Goal: Transaction & Acquisition: Purchase product/service

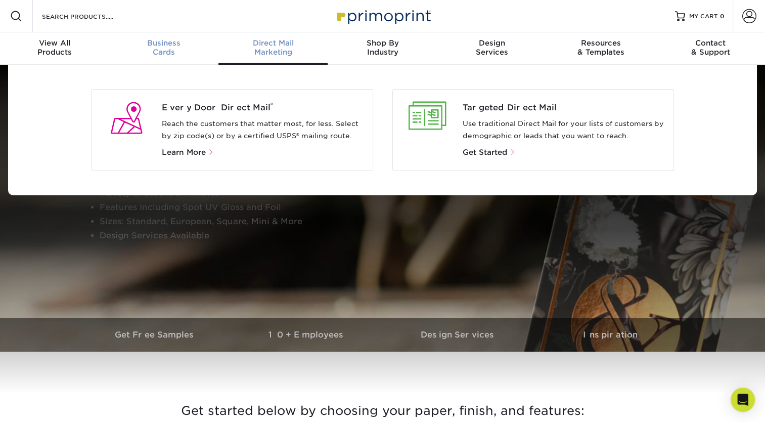
scroll to position [1, 0]
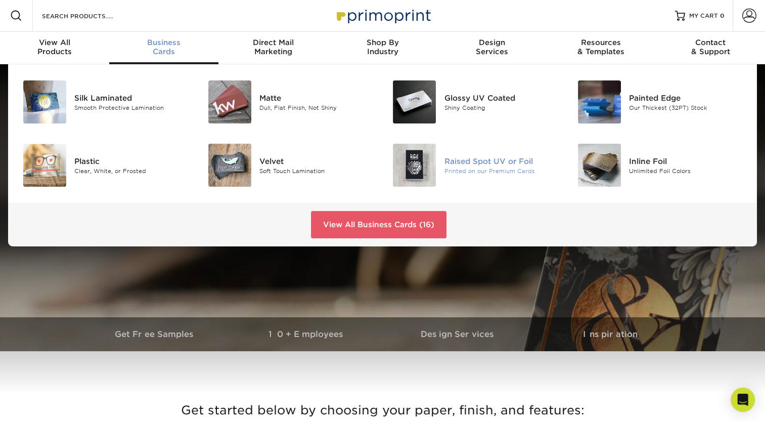
click at [510, 163] on div "Raised Spot UV or Foil" at bounding box center [502, 160] width 116 height 11
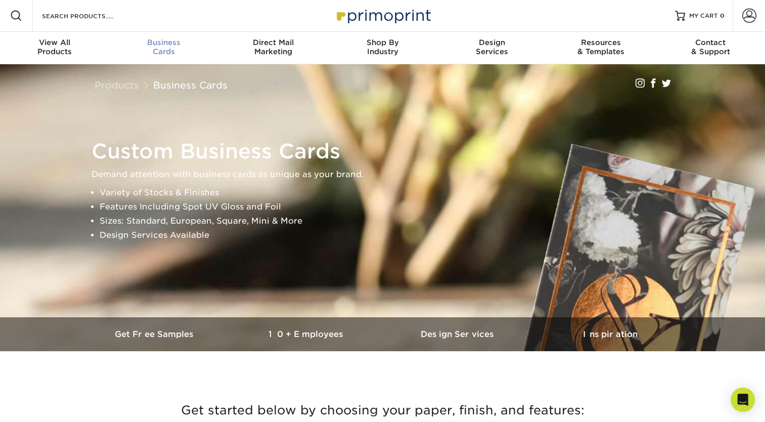
scroll to position [1, 0]
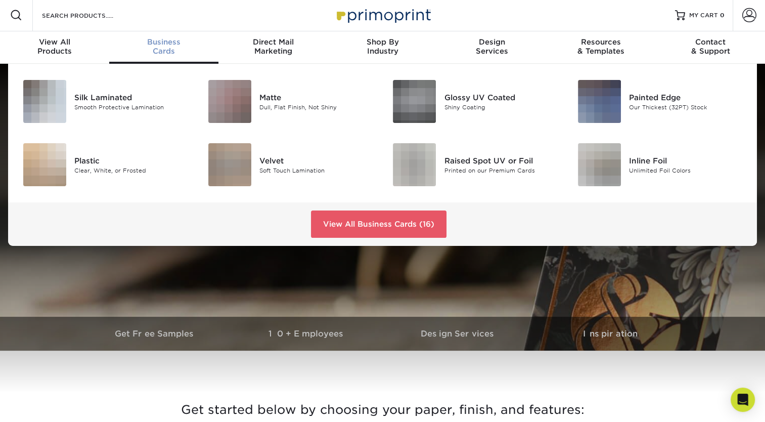
click at [158, 42] on span "Business" at bounding box center [163, 41] width 109 height 9
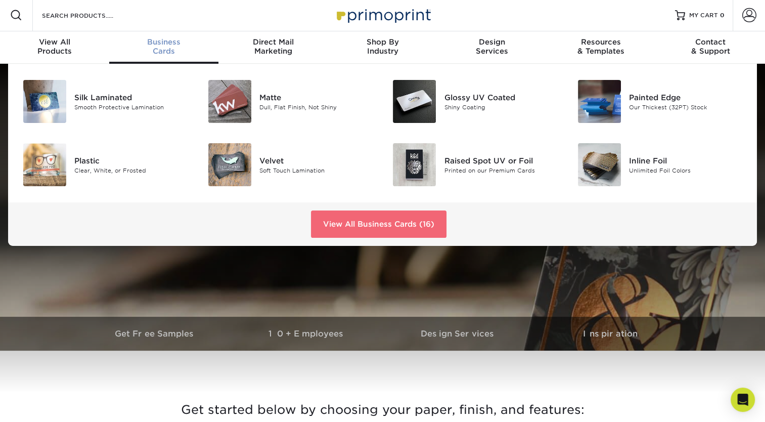
click at [391, 220] on link "View All Business Cards (16)" at bounding box center [378, 223] width 135 height 27
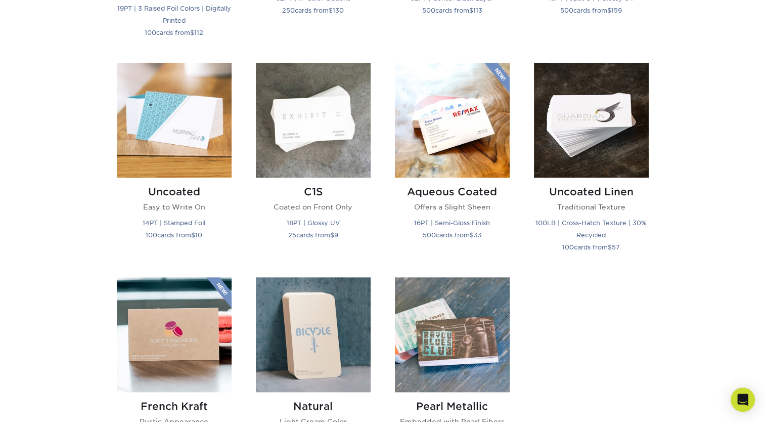
scroll to position [874, 0]
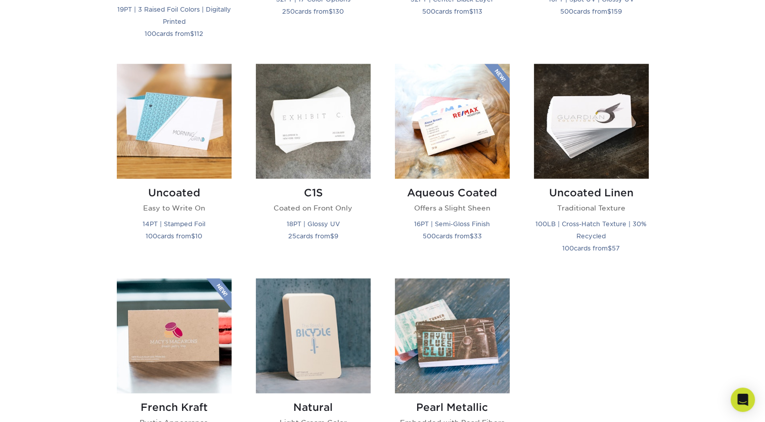
click at [632, 287] on div "Silk Laminated Protective Lamination 19PT | Spot UV | Stamped Foil 25 cards fro…" at bounding box center [383, 58] width 556 height 867
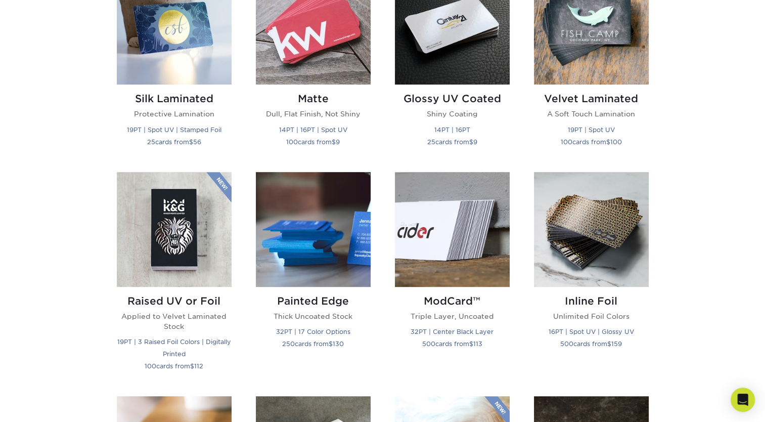
scroll to position [540, 0]
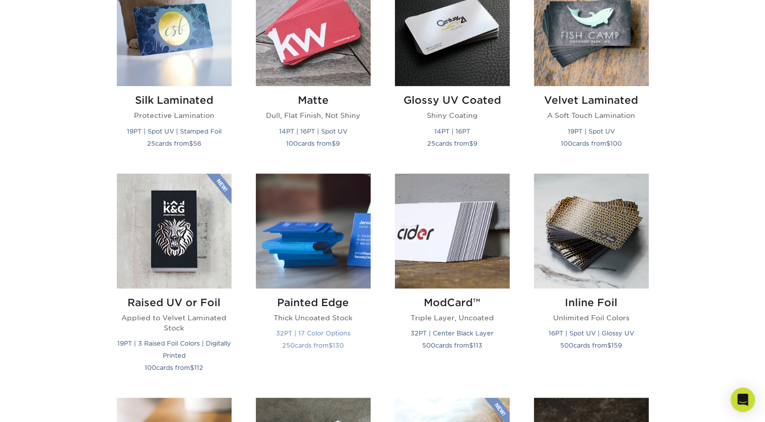
click at [316, 297] on h2 "Painted Edge" at bounding box center [313, 302] width 115 height 12
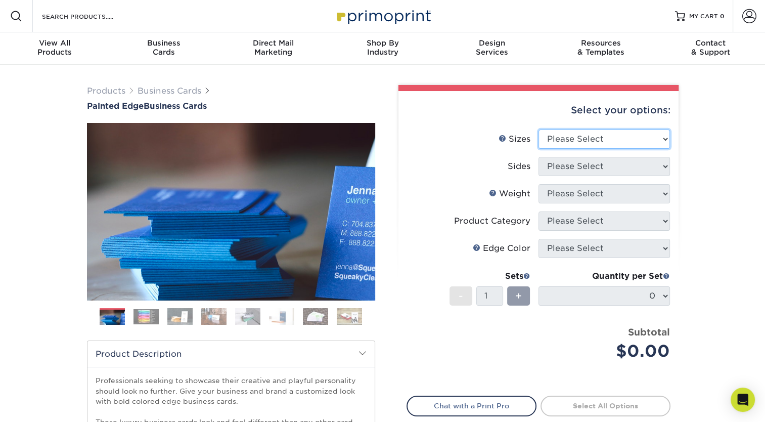
click at [629, 139] on select "Please Select 2" x 3.5" - Standard 2.125" x 3.375" - European 2.5" x 2.5" - Squ…" at bounding box center [603, 138] width 131 height 19
select select "2.00x3.50"
click at [538, 129] on select "Please Select 2" x 3.5" - Standard 2.125" x 3.375" - European 2.5" x 2.5" - Squ…" at bounding box center [603, 138] width 131 height 19
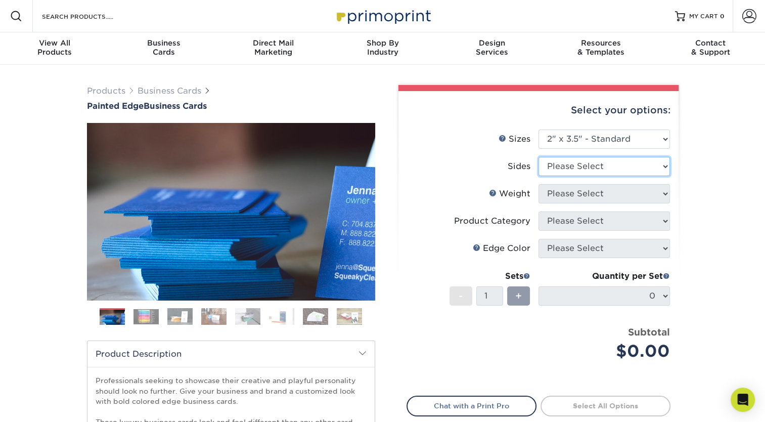
click at [631, 169] on select "Please Select Print Both Sides Print Front Only" at bounding box center [603, 166] width 131 height 19
select select "13abbda7-1d64-4f25-8bb2-c179b224825d"
click at [538, 157] on select "Please Select Print Both Sides Print Front Only" at bounding box center [603, 166] width 131 height 19
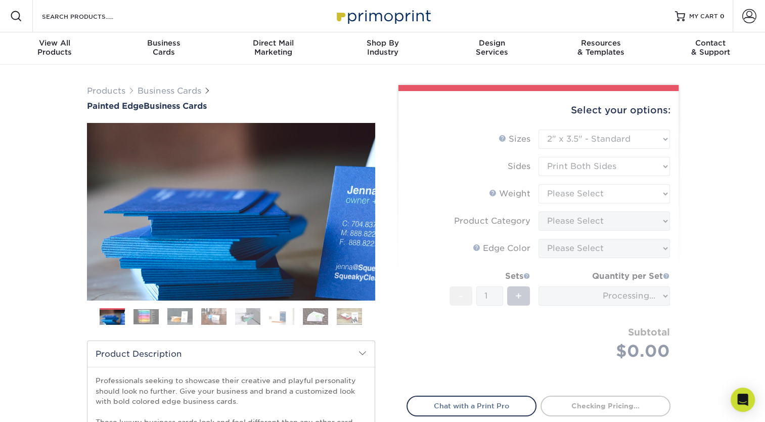
click at [632, 194] on form "Sizes Help Sizes Please Select 2" x 3.5" - Standard 2.125" x 3.375" - European …" at bounding box center [538, 256] width 264 height 254
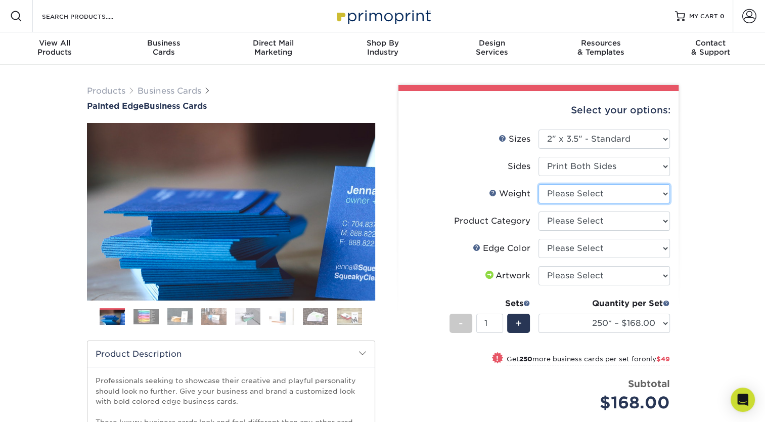
click at [613, 197] on select "Please Select 32PTUC" at bounding box center [603, 193] width 131 height 19
select select "32PTUC"
click at [538, 184] on select "Please Select 32PTUC" at bounding box center [603, 193] width 131 height 19
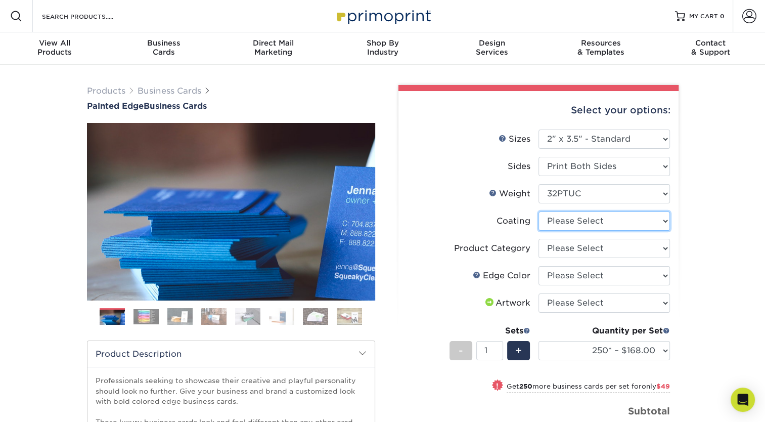
click at [585, 215] on select at bounding box center [603, 220] width 131 height 19
select select "3e7618de-abca-4bda-9f97-8b9129e913d8"
click at [538, 211] on select at bounding box center [603, 220] width 131 height 19
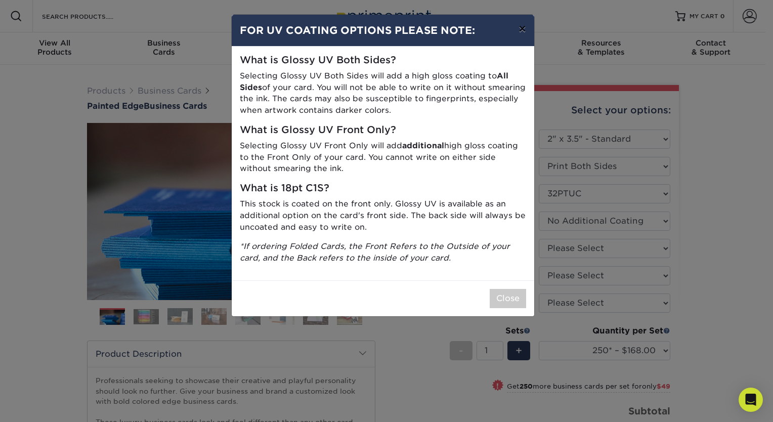
click at [525, 25] on button "×" at bounding box center [521, 29] width 23 height 28
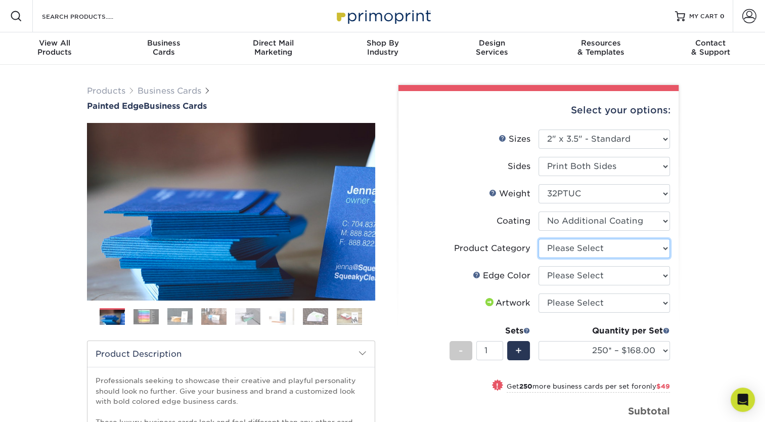
click at [570, 244] on select "Please Select Business Cards" at bounding box center [603, 248] width 131 height 19
select select "3b5148f1-0588-4f88-a218-97bcfdce65c1"
click at [538, 239] on select "Please Select Business Cards" at bounding box center [603, 248] width 131 height 19
click at [712, 280] on div "Products Business Cards Painted Edge Business Cards Previous Next" at bounding box center [382, 339] width 765 height 548
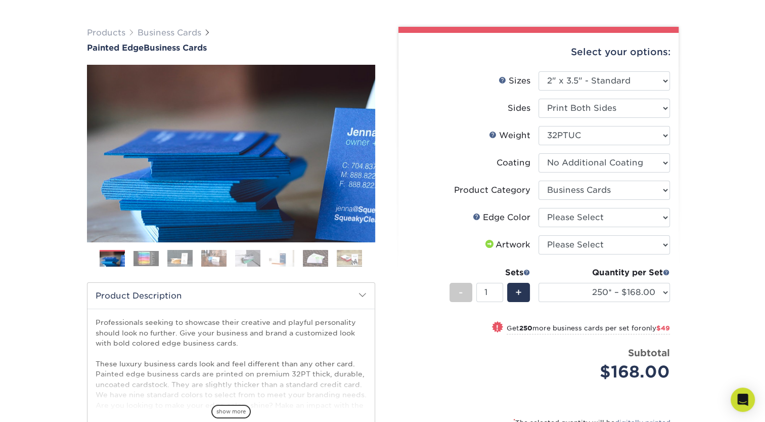
scroll to position [112, 0]
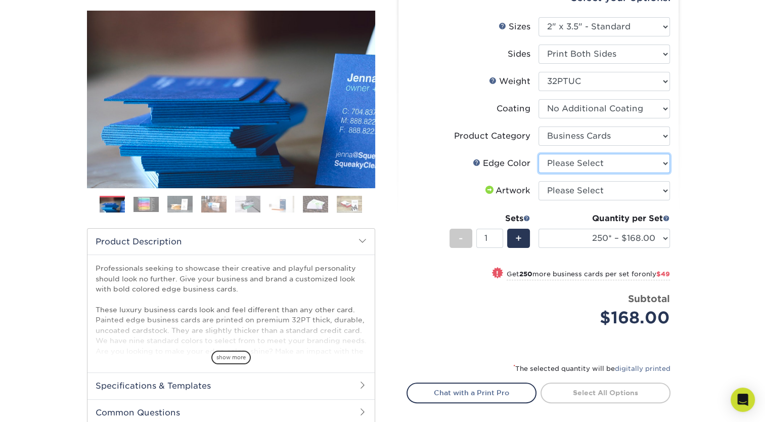
click at [591, 161] on select "Please Select Charcoal Black Brown Blue Pearlescent Blue Pearlescent Gold Pearl…" at bounding box center [603, 163] width 131 height 19
select select "8edf2e46-2dbb-4a7c-bc5c-20ba781fe219"
click at [538, 154] on select "Please Select Charcoal Black Brown Blue Pearlescent Blue Pearlescent Gold Pearl…" at bounding box center [603, 163] width 131 height 19
click at [580, 191] on select "Please Select I will upload files I need a design - $100" at bounding box center [603, 190] width 131 height 19
select select "upload"
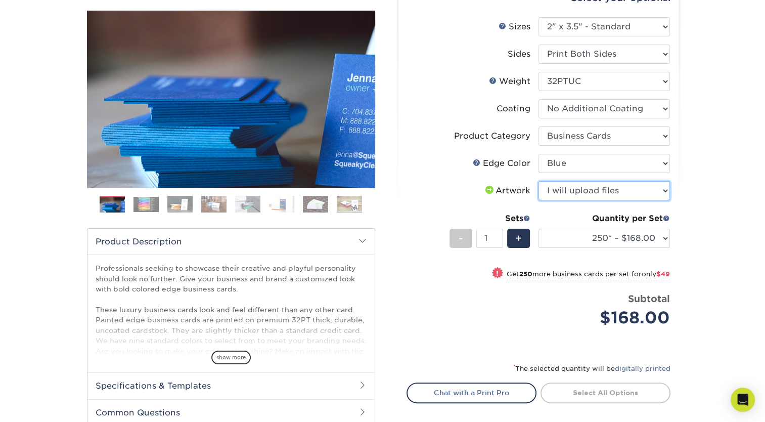
click at [538, 181] on select "Please Select I will upload files I need a design - $100" at bounding box center [603, 190] width 131 height 19
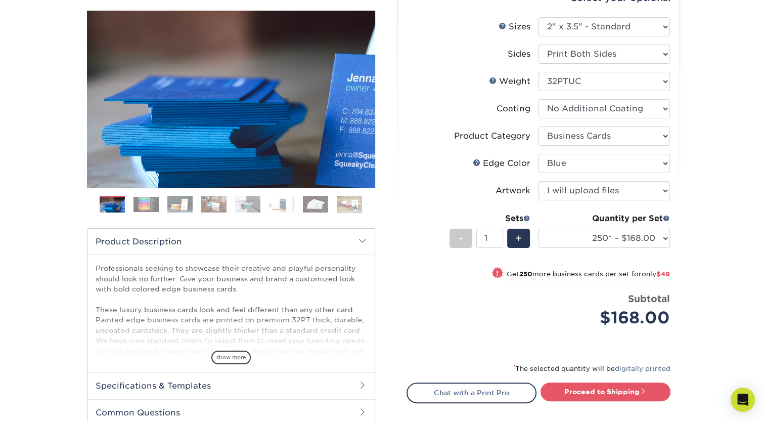
click at [713, 293] on div "Products Business Cards Painted Edge Business Cards Previous Next" at bounding box center [382, 226] width 765 height 548
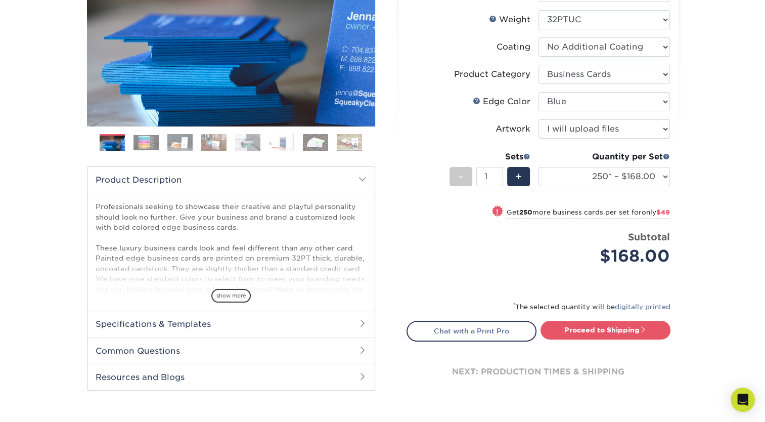
scroll to position [181, 0]
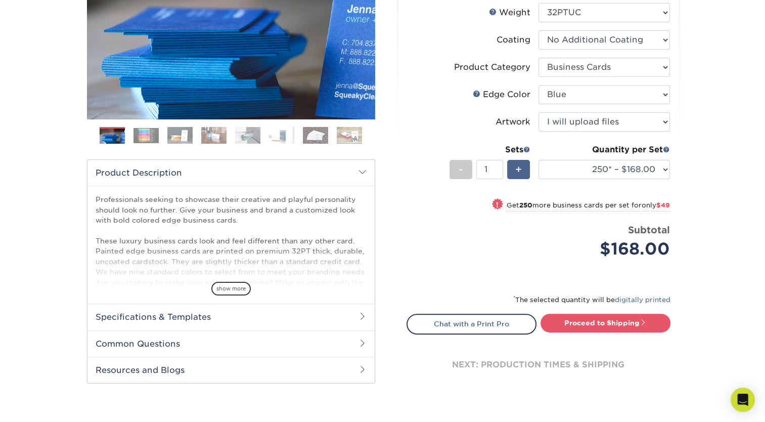
click at [514, 167] on div "+" at bounding box center [518, 169] width 23 height 19
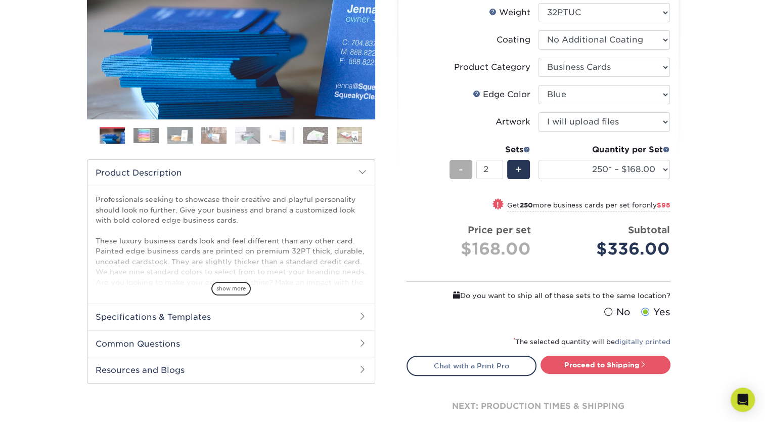
click at [455, 167] on div "-" at bounding box center [460, 169] width 23 height 19
type input "1"
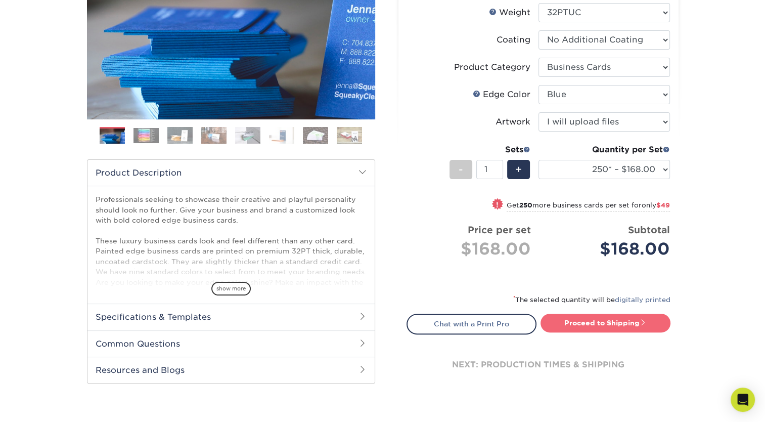
click at [587, 324] on link "Proceed to Shipping" at bounding box center [605, 322] width 130 height 18
type input "Set 1"
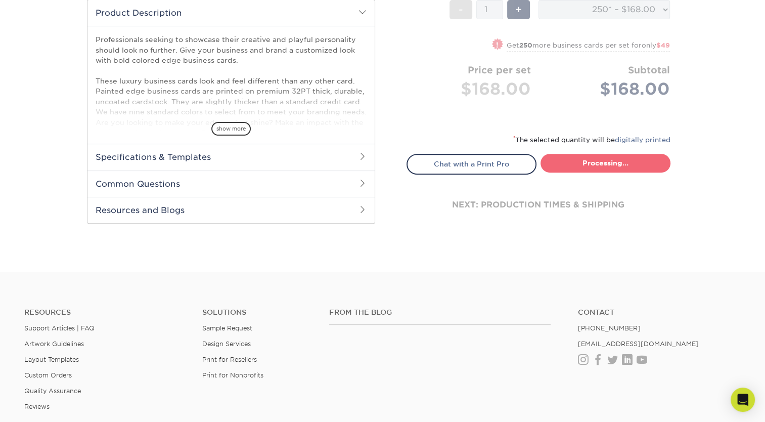
select select "b1d50ed3-fc81-464d-a1d8-d1915fbce704"
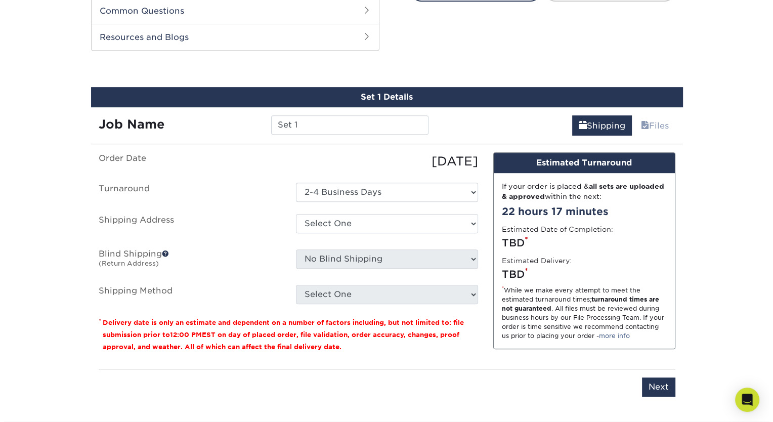
scroll to position [521, 0]
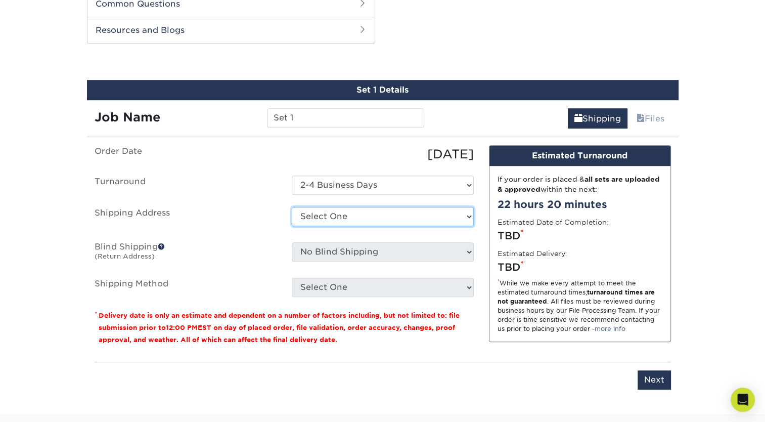
click at [361, 214] on select "Select One + Add New Address - Login" at bounding box center [383, 216] width 182 height 19
select select "newaddress"
click at [292, 207] on select "Select One + Add New Address - Login" at bounding box center [383, 216] width 182 height 19
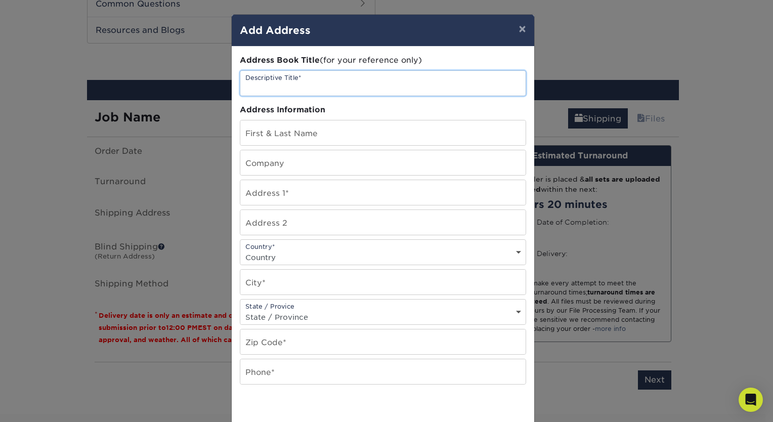
click at [332, 80] on input "text" at bounding box center [382, 83] width 285 height 25
type input "Saarman office"
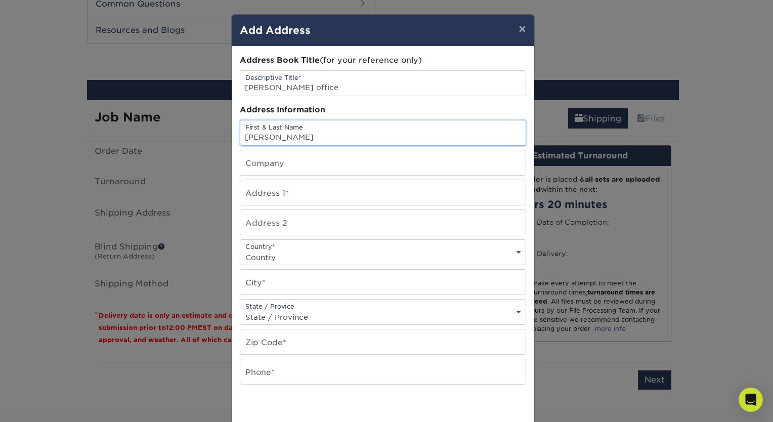
type input "Vivian Tran"
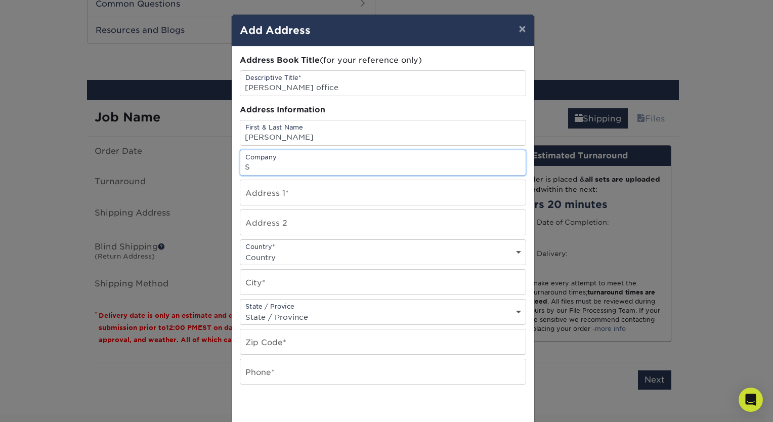
type input "Saarman Construction, LTD"
type input "1900 N. Loop Road"
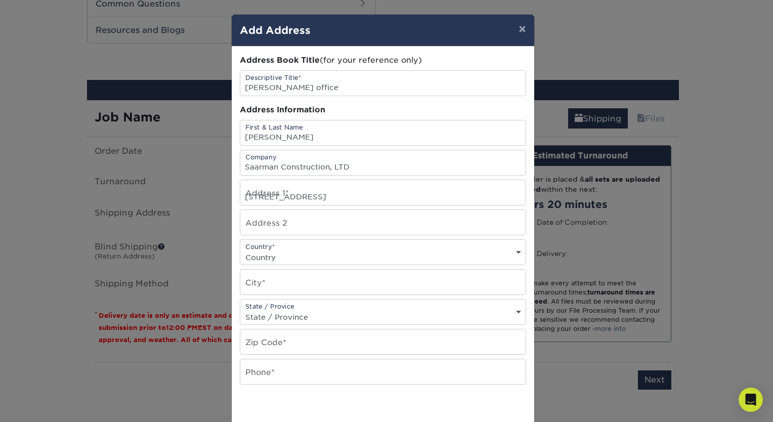
select select "US"
type input "Alameda"
select select "CA"
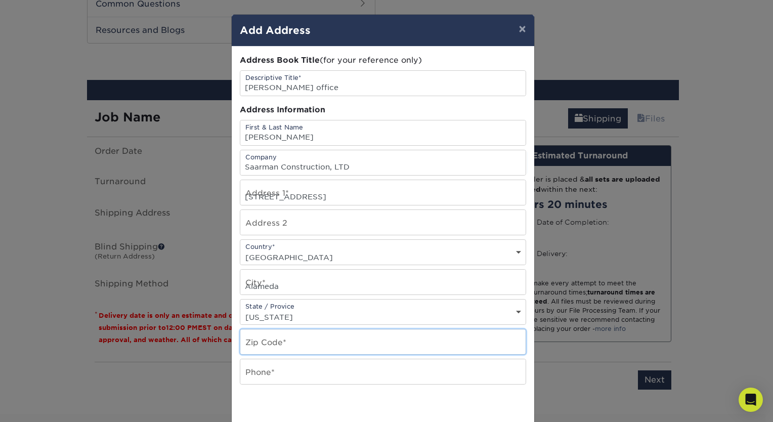
type input "94502"
type input "4159411922"
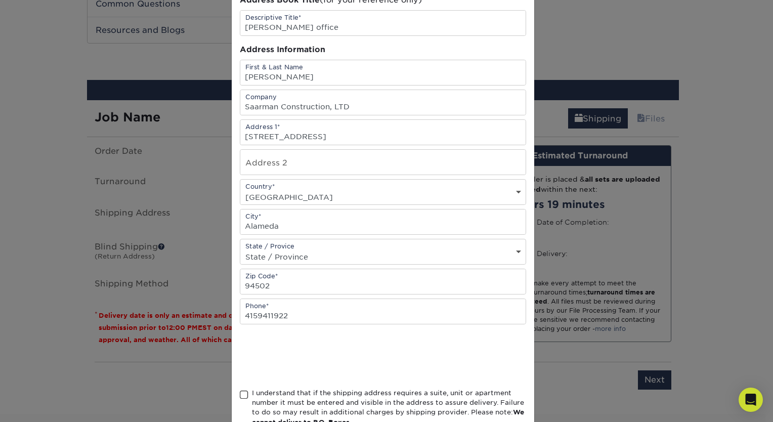
scroll to position [125, 0]
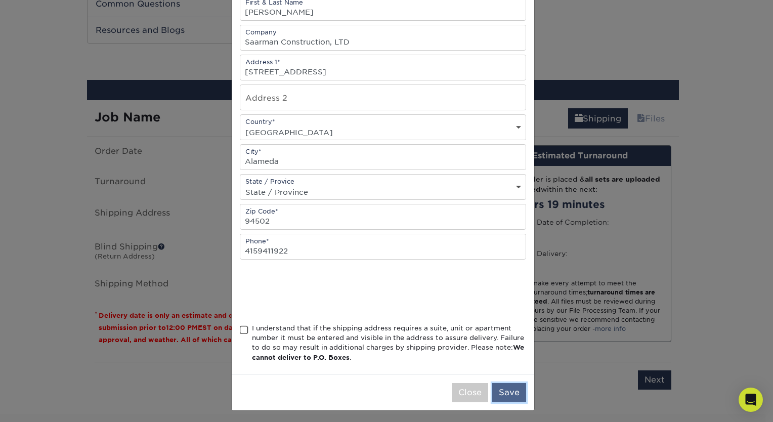
click at [510, 393] on button "Save" at bounding box center [509, 392] width 34 height 19
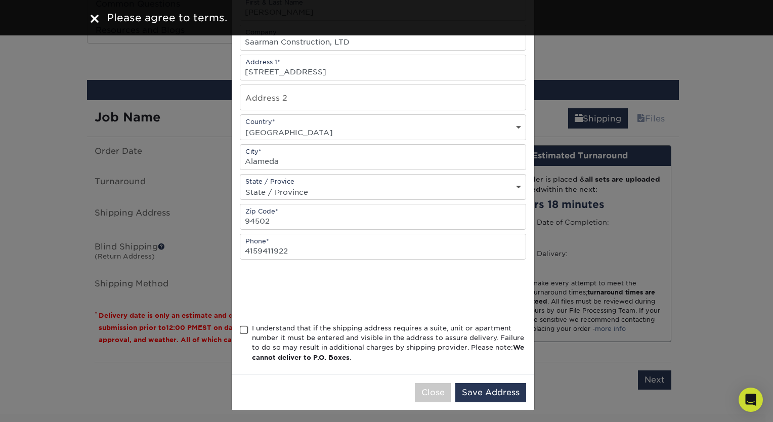
click at [241, 325] on span at bounding box center [244, 330] width 9 height 10
click at [0, 0] on input "I understand that if the shipping address requires a suite, unit or apartment n…" at bounding box center [0, 0] width 0 height 0
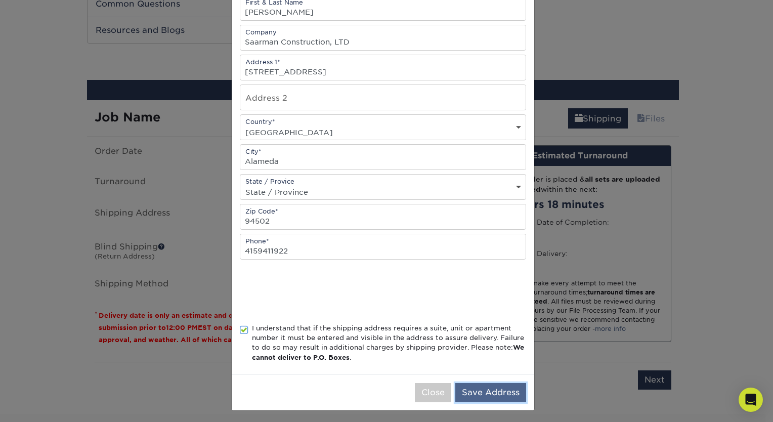
click at [487, 389] on button "Save Address" at bounding box center [490, 392] width 71 height 19
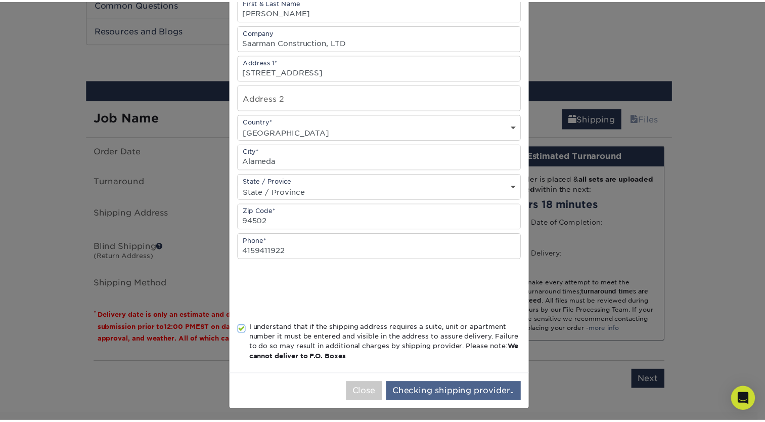
scroll to position [0, 0]
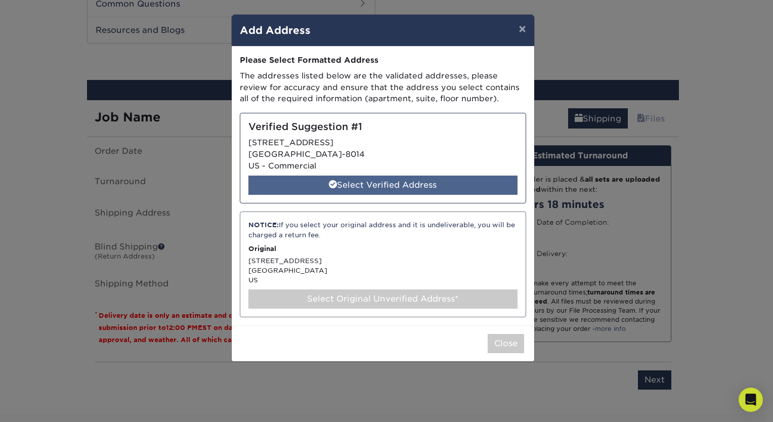
click at [416, 183] on div "Select Verified Address" at bounding box center [382, 184] width 269 height 19
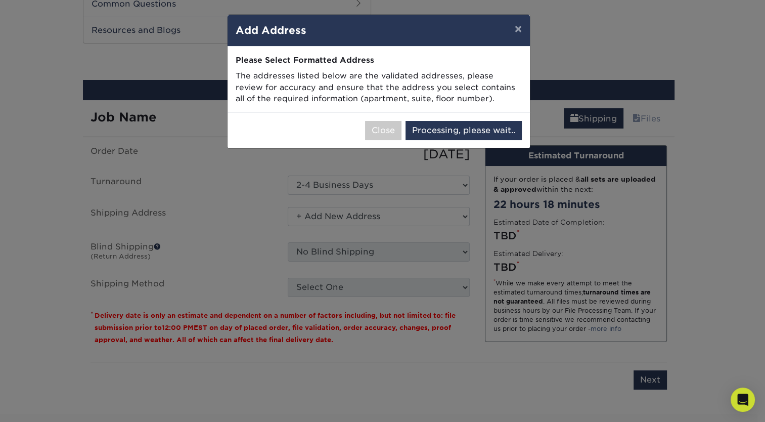
select select "285725"
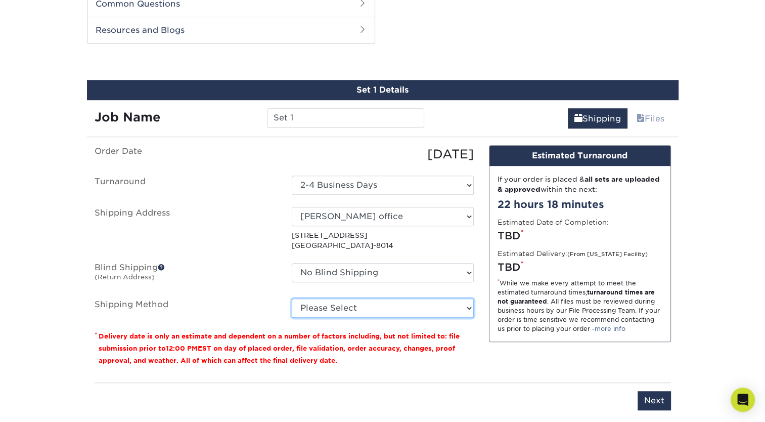
click at [342, 306] on select "Please Select Ground Shipping (+$7.84) 3 Day Shipping Service (+$15.33) 2 Day A…" at bounding box center [383, 307] width 182 height 19
select select "03"
click at [292, 298] on select "Please Select Ground Shipping (+$7.84) 3 Day Shipping Service (+$15.33) 2 Day A…" at bounding box center [383, 307] width 182 height 19
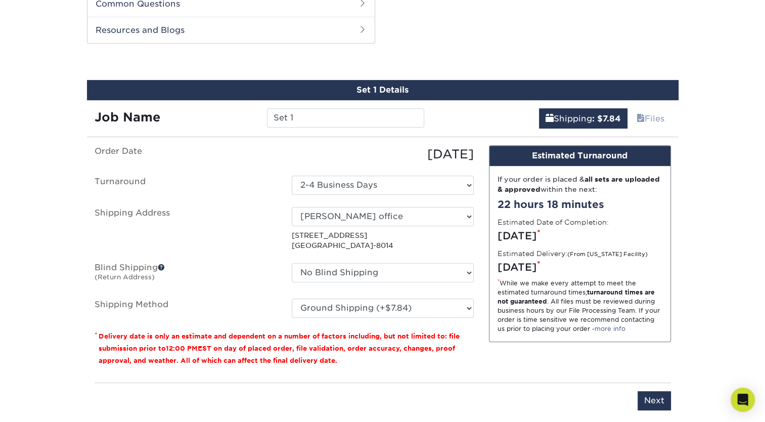
click at [583, 382] on hr at bounding box center [383, 382] width 576 height 1
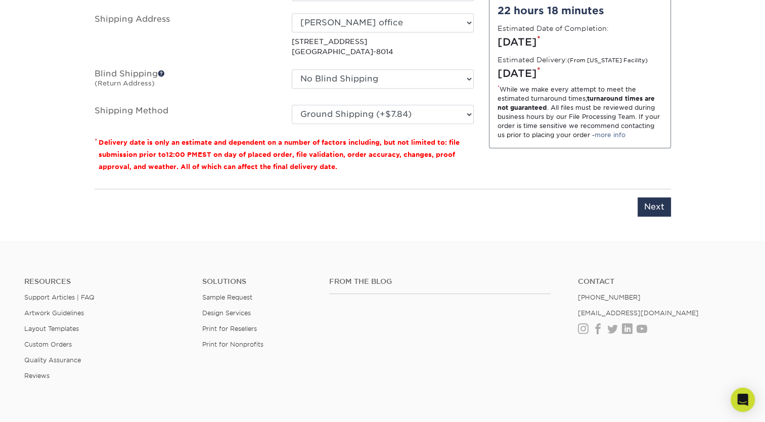
scroll to position [718, 0]
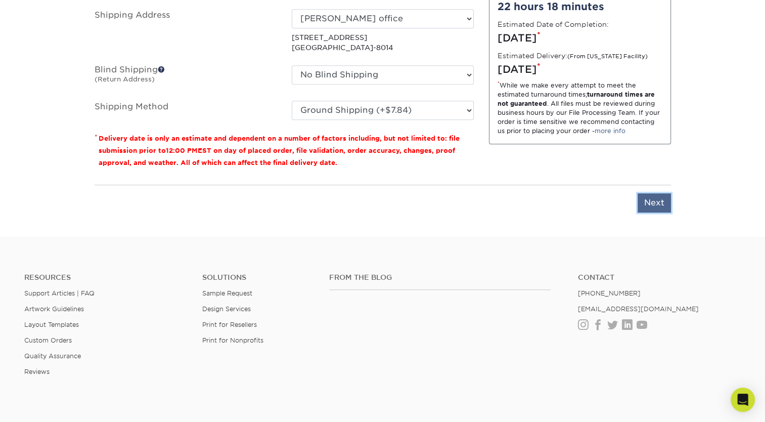
click at [661, 203] on input "Next" at bounding box center [654, 202] width 33 height 19
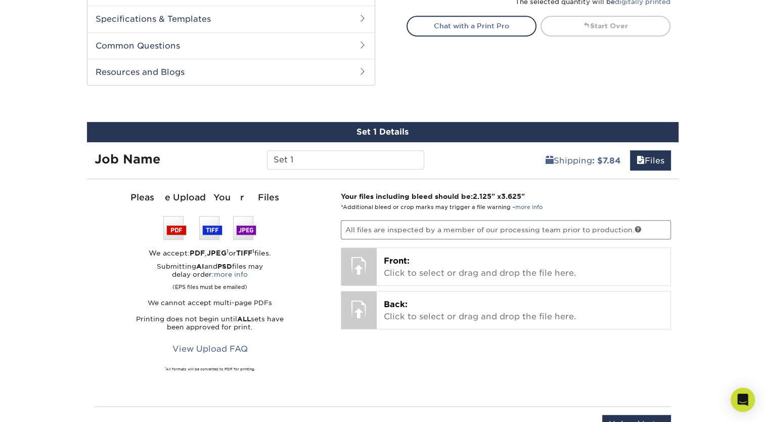
scroll to position [478, 0]
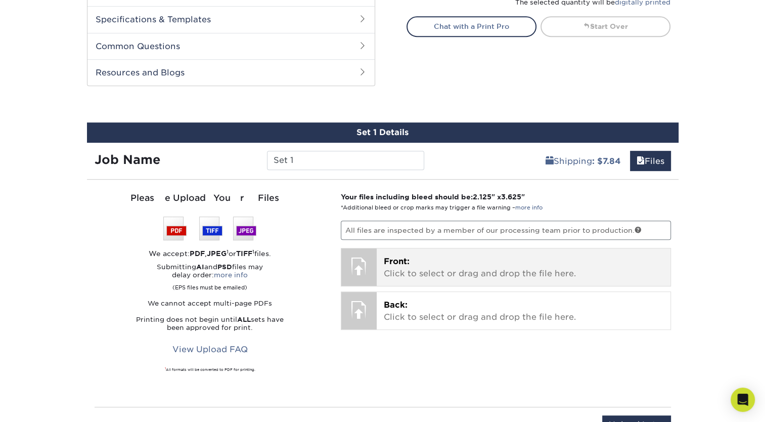
click at [443, 271] on p "Front: Click to select or drag and drop the file here." at bounding box center [524, 267] width 280 height 24
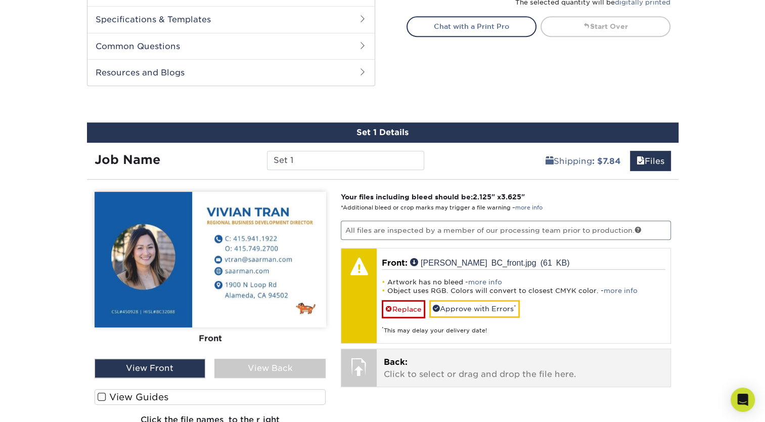
click at [416, 361] on p "Back: Click to select or drag and drop the file here." at bounding box center [524, 368] width 280 height 24
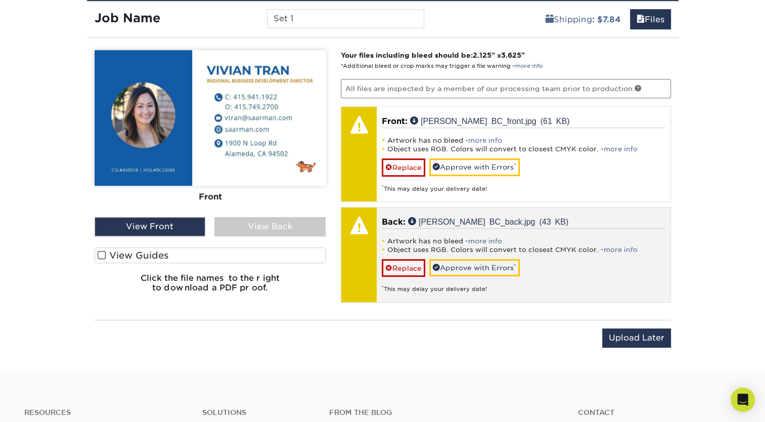
scroll to position [625, 0]
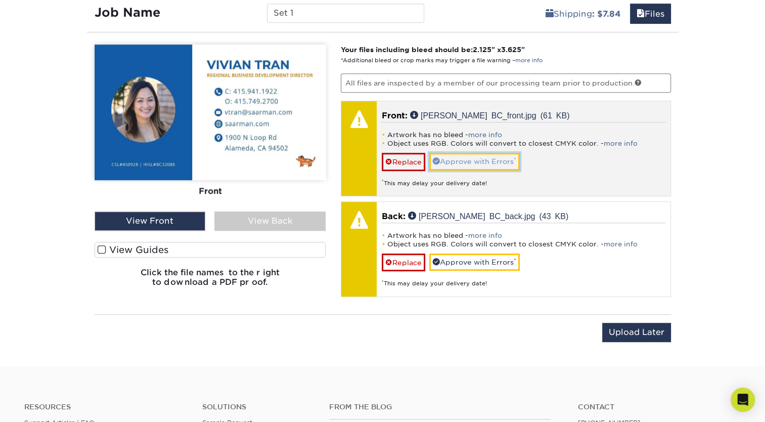
click at [493, 161] on link "Approve with Errors *" at bounding box center [474, 161] width 90 height 17
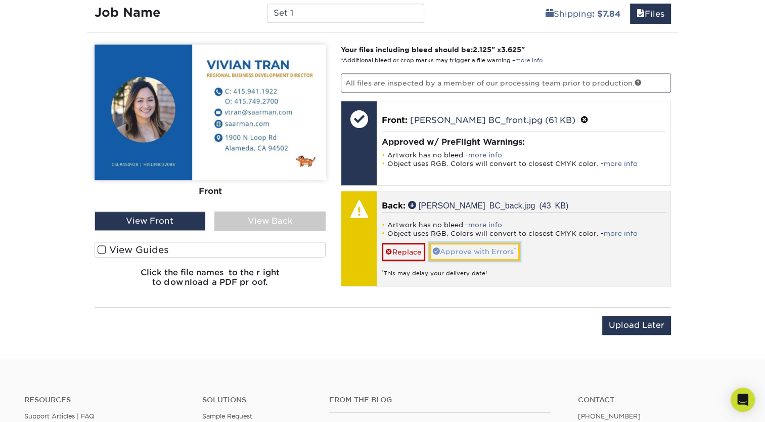
click at [476, 249] on link "Approve with Errors *" at bounding box center [474, 251] width 90 height 17
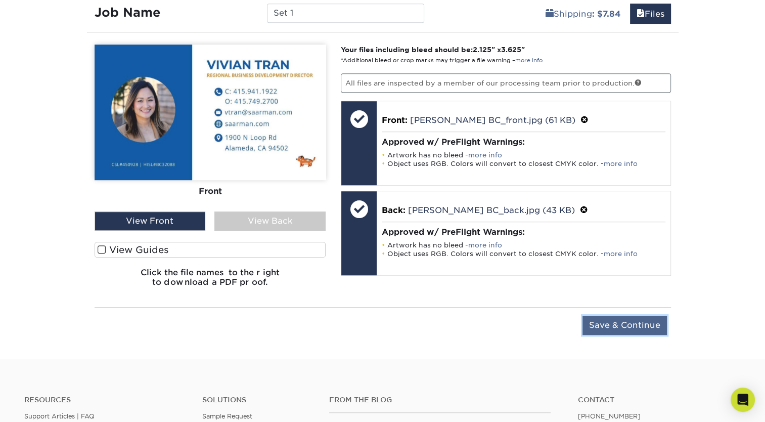
click at [621, 324] on input "Save & Continue" at bounding box center [624, 324] width 84 height 19
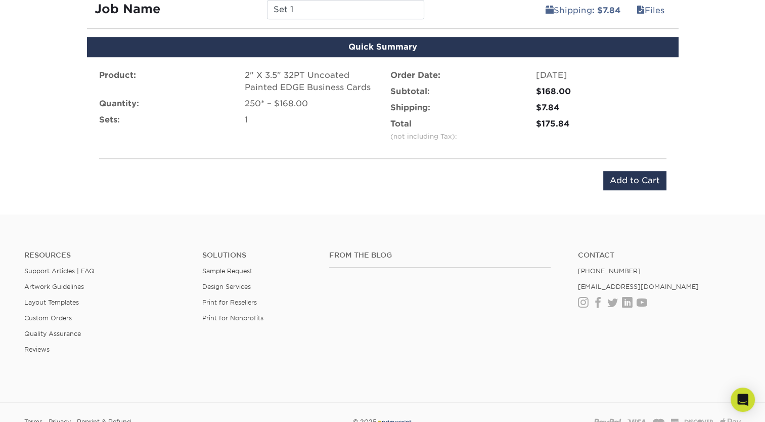
scroll to position [640, 0]
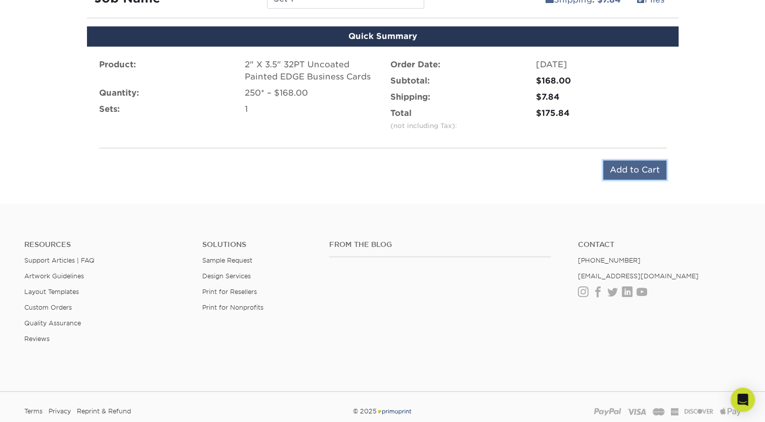
click at [636, 164] on input "Add to Cart" at bounding box center [634, 169] width 63 height 19
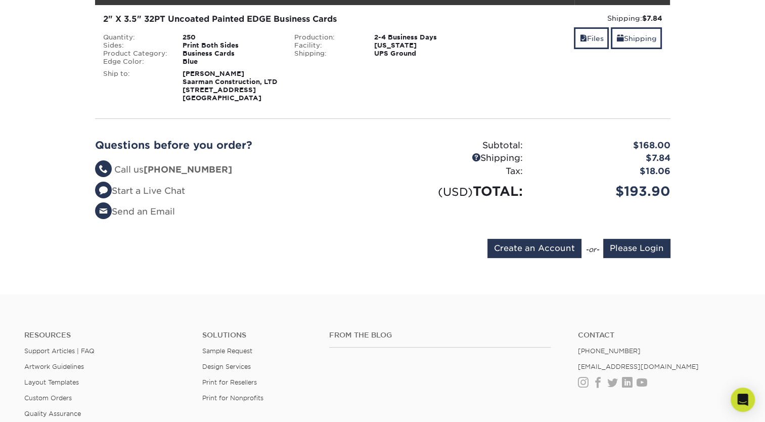
scroll to position [171, 0]
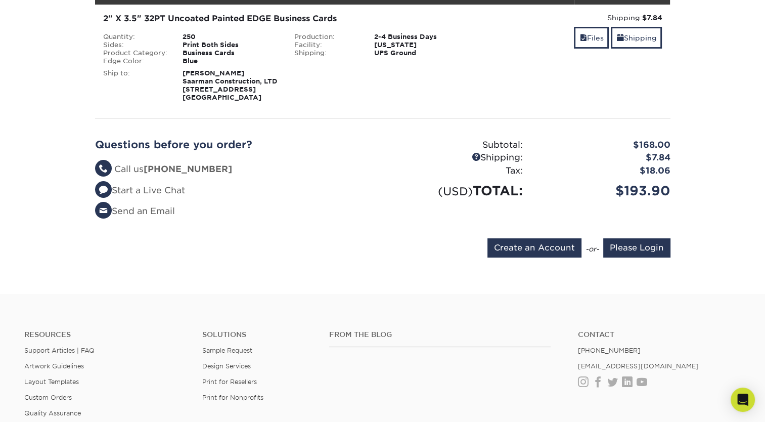
click at [705, 282] on section "YOUR CART Empty Cart Your Cart is Empty Account Login Create Account Contact Us…" at bounding box center [382, 108] width 765 height 372
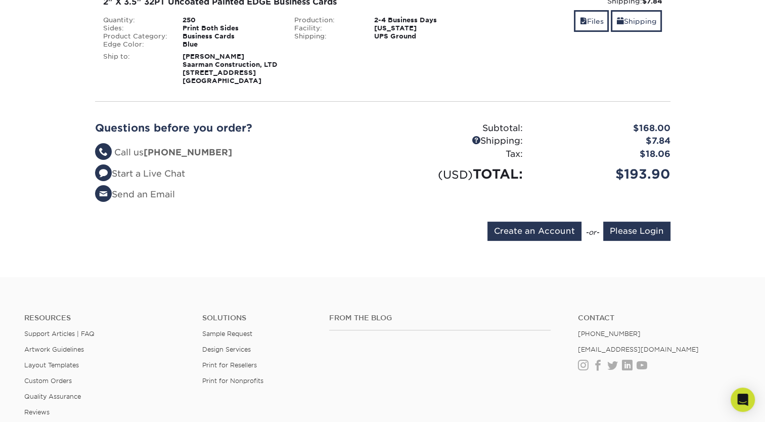
scroll to position [186, 0]
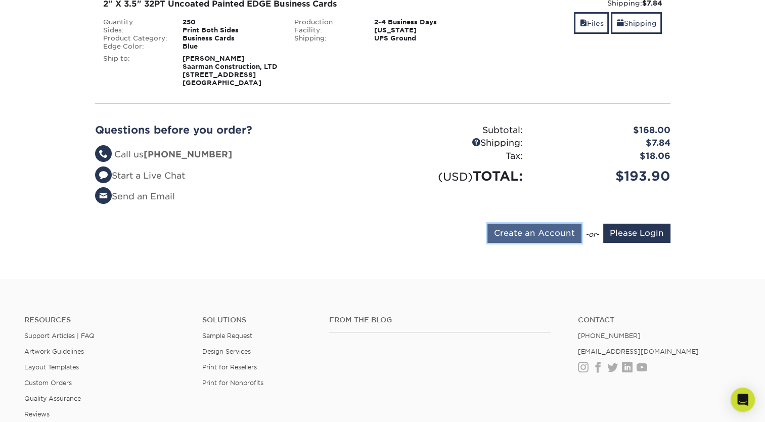
click at [540, 235] on input "Create an Account" at bounding box center [534, 232] width 94 height 19
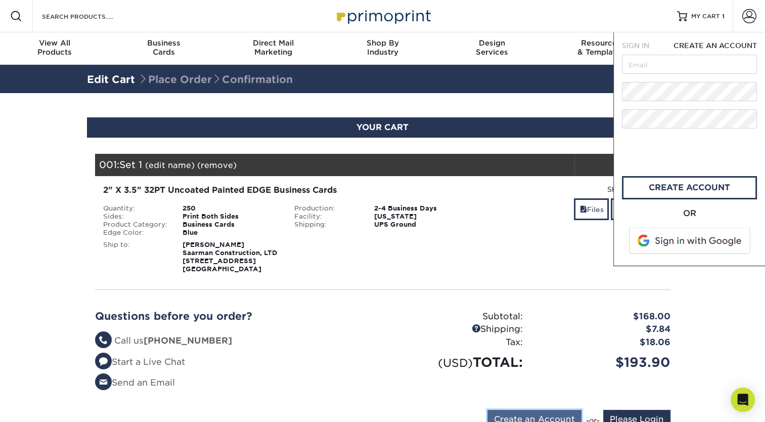
scroll to position [0, 0]
click at [663, 62] on input "text" at bounding box center [689, 64] width 135 height 19
type input "[EMAIL_ADDRESS][DOMAIN_NAME]"
click at [712, 185] on link "create account" at bounding box center [689, 187] width 135 height 23
click at [574, 290] on div "Your Cart is Empty Account Login Create Account Contact Us Business Cards 100 c…" at bounding box center [382, 293] width 575 height 279
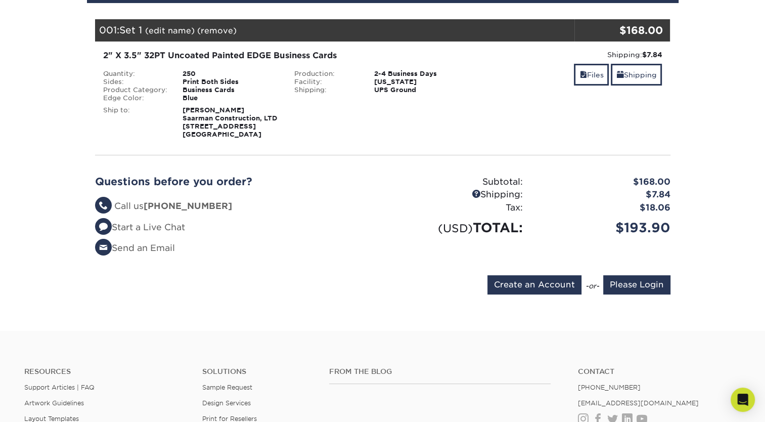
scroll to position [137, 0]
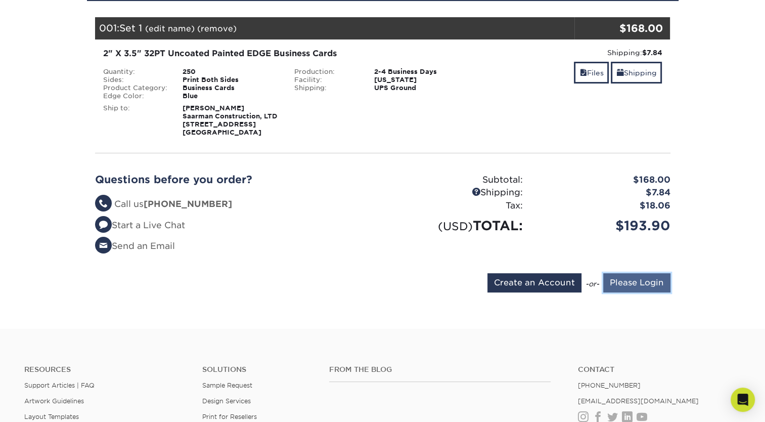
click at [640, 281] on input "Please Login" at bounding box center [636, 282] width 67 height 19
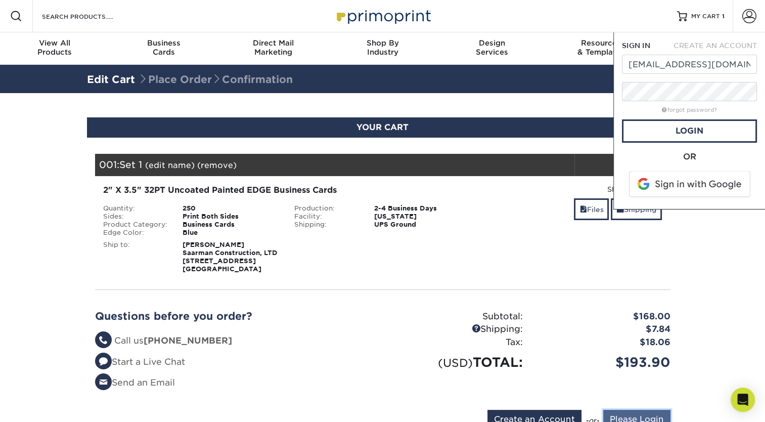
scroll to position [0, 0]
click at [684, 131] on link "Login" at bounding box center [689, 130] width 135 height 23
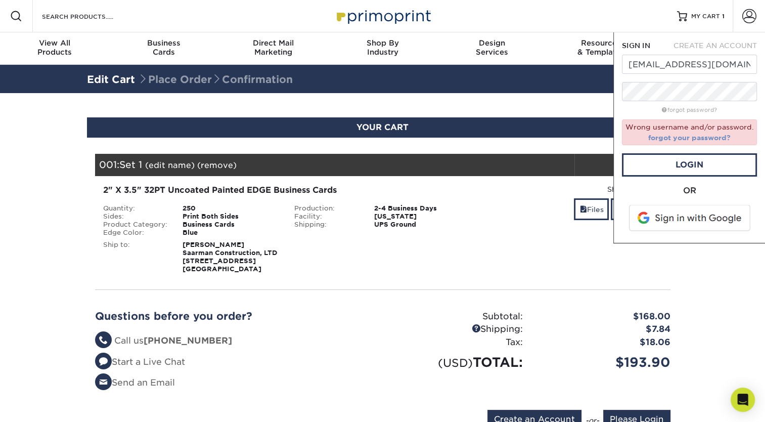
click at [682, 134] on link "forgot your password?" at bounding box center [689, 137] width 82 height 8
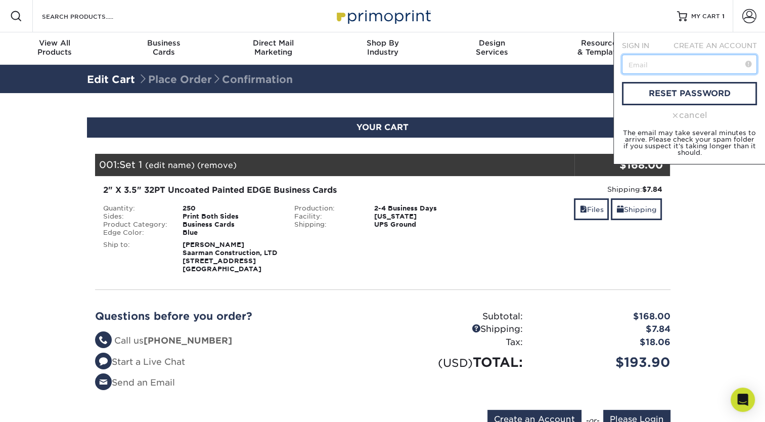
click at [678, 64] on input "text" at bounding box center [689, 64] width 135 height 19
type input "[EMAIL_ADDRESS][DOMAIN_NAME]"
click at [637, 48] on span "SIGN IN" at bounding box center [635, 45] width 27 height 8
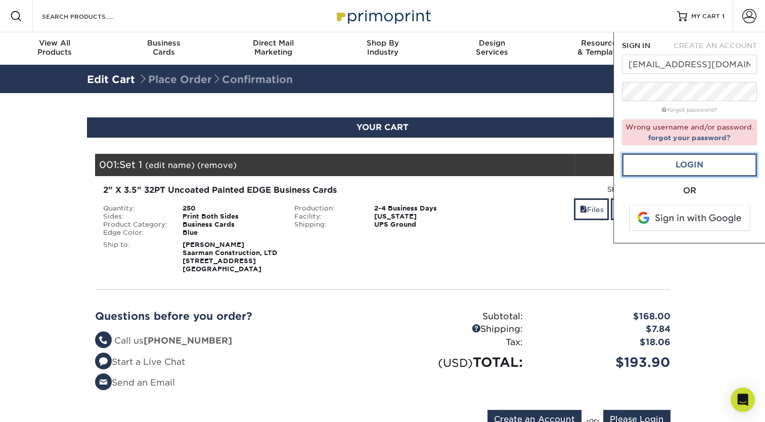
click at [689, 161] on link "Login" at bounding box center [689, 164] width 135 height 23
click at [700, 160] on link "Login" at bounding box center [689, 164] width 135 height 23
click at [690, 110] on link "forgot password?" at bounding box center [689, 110] width 55 height 7
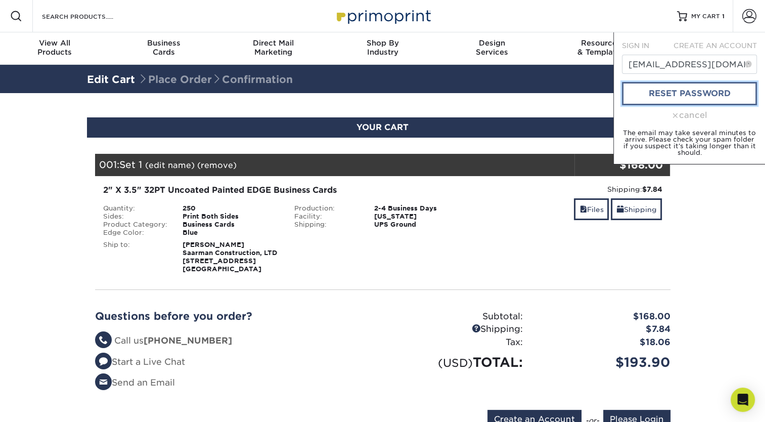
click at [686, 91] on link "reset password" at bounding box center [689, 93] width 135 height 23
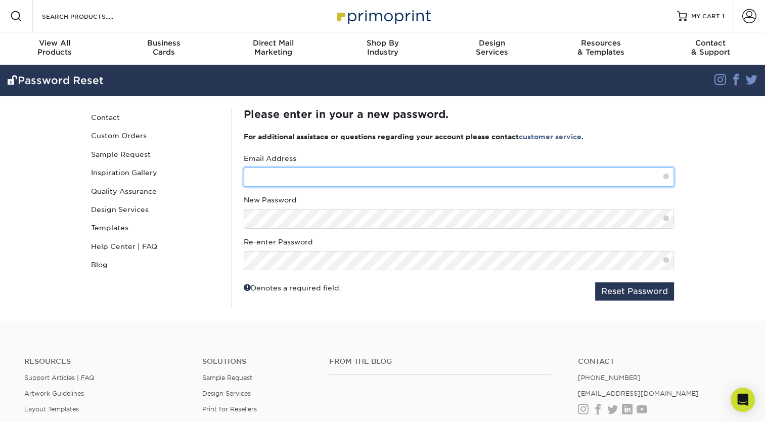
click at [324, 172] on input "text" at bounding box center [459, 176] width 430 height 19
type input "[EMAIL_ADDRESS][DOMAIN_NAME]"
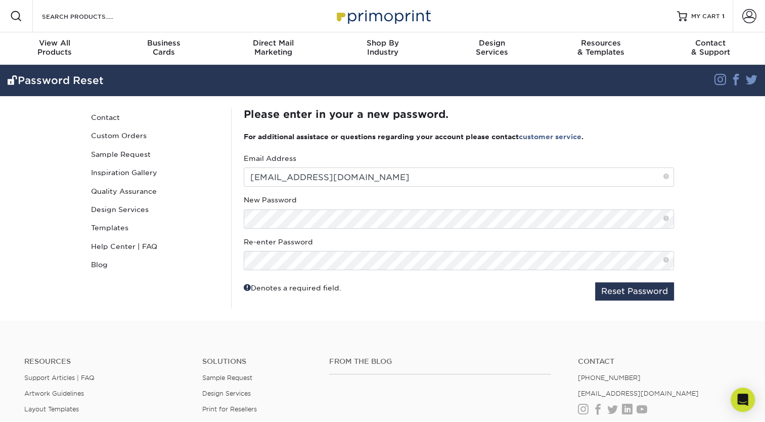
click at [657, 300] on fieldset "Email Address [EMAIL_ADDRESS][DOMAIN_NAME] New Password Re-enter Password Reset…" at bounding box center [459, 230] width 430 height 155
click at [649, 294] on button "Reset Password" at bounding box center [634, 291] width 79 height 18
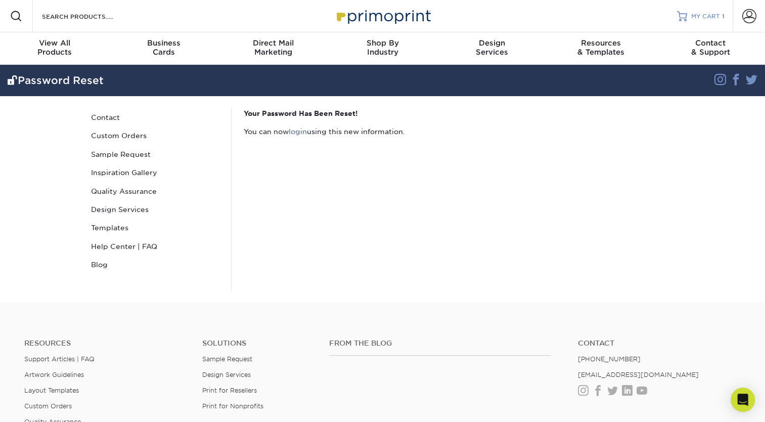
click at [713, 19] on span "MY CART" at bounding box center [705, 16] width 29 height 9
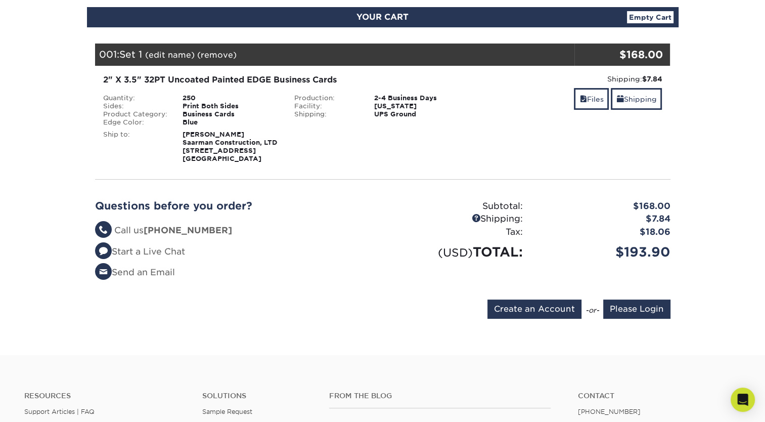
scroll to position [111, 0]
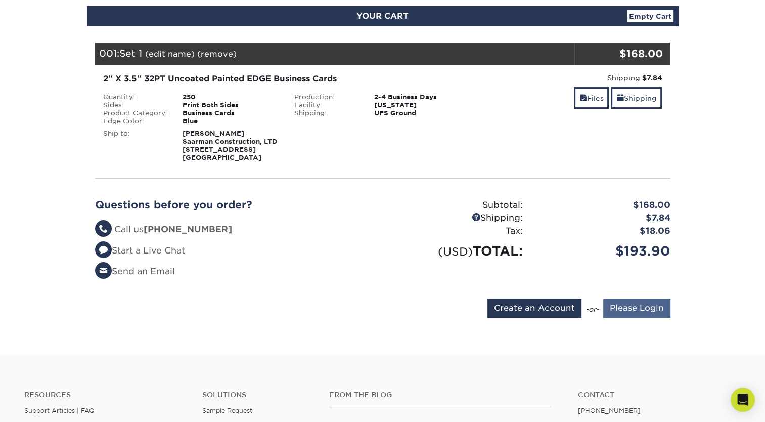
type input "[EMAIL_ADDRESS][DOMAIN_NAME]"
click at [634, 309] on input "Please Login" at bounding box center [636, 307] width 67 height 19
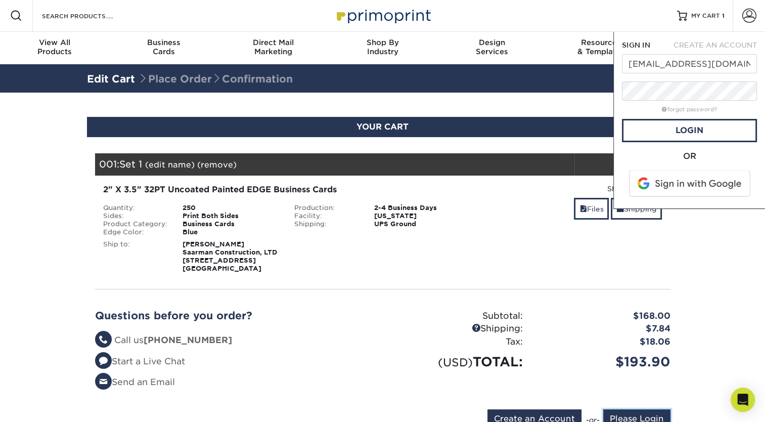
scroll to position [0, 0]
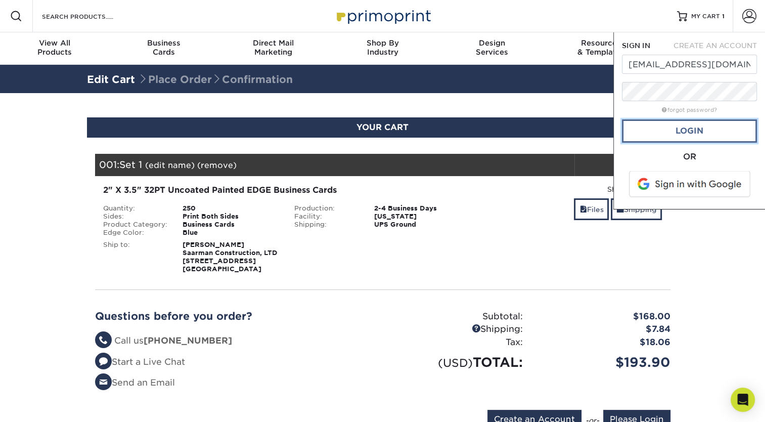
click at [698, 131] on link "Login" at bounding box center [689, 130] width 135 height 23
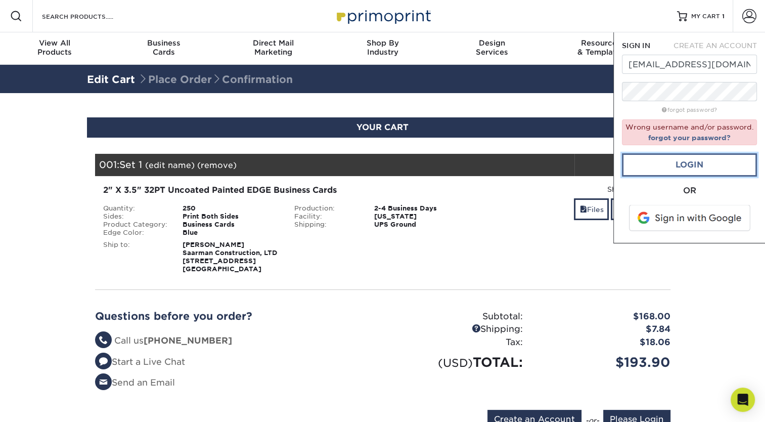
click at [698, 168] on link "Login" at bounding box center [689, 164] width 135 height 23
